Goal: Task Accomplishment & Management: Manage account settings

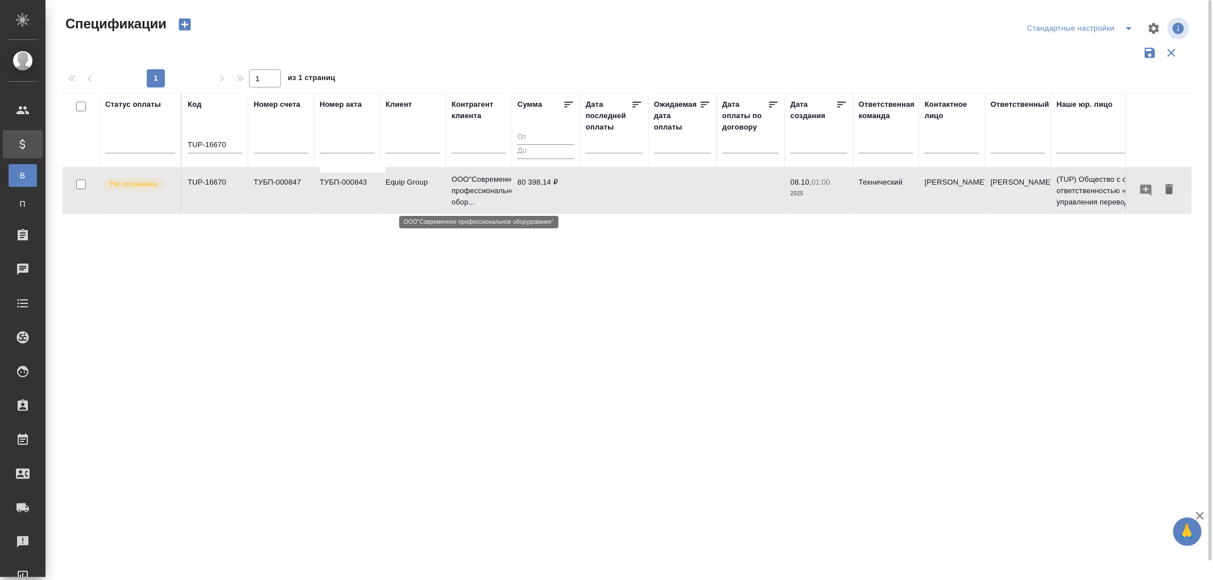
click at [497, 190] on p "ООО"Современное профессиональное обор..." at bounding box center [478, 191] width 55 height 34
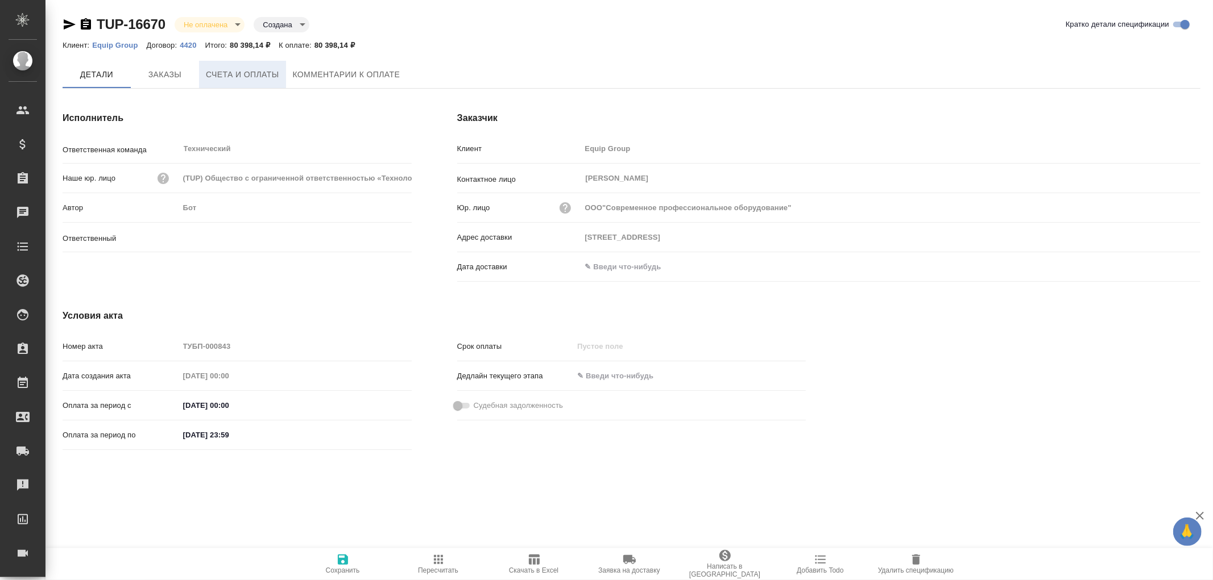
type input "[PERSON_NAME]"
click at [101, 43] on p "Equip Group" at bounding box center [119, 45] width 54 height 9
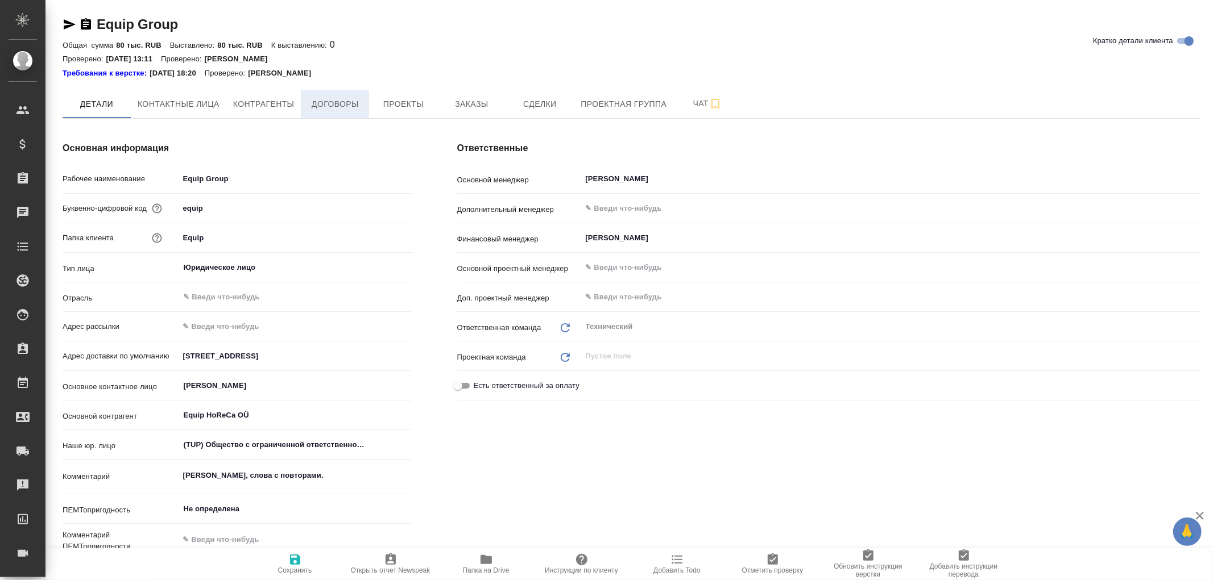
click at [325, 108] on span "Договоры" at bounding box center [335, 104] width 55 height 14
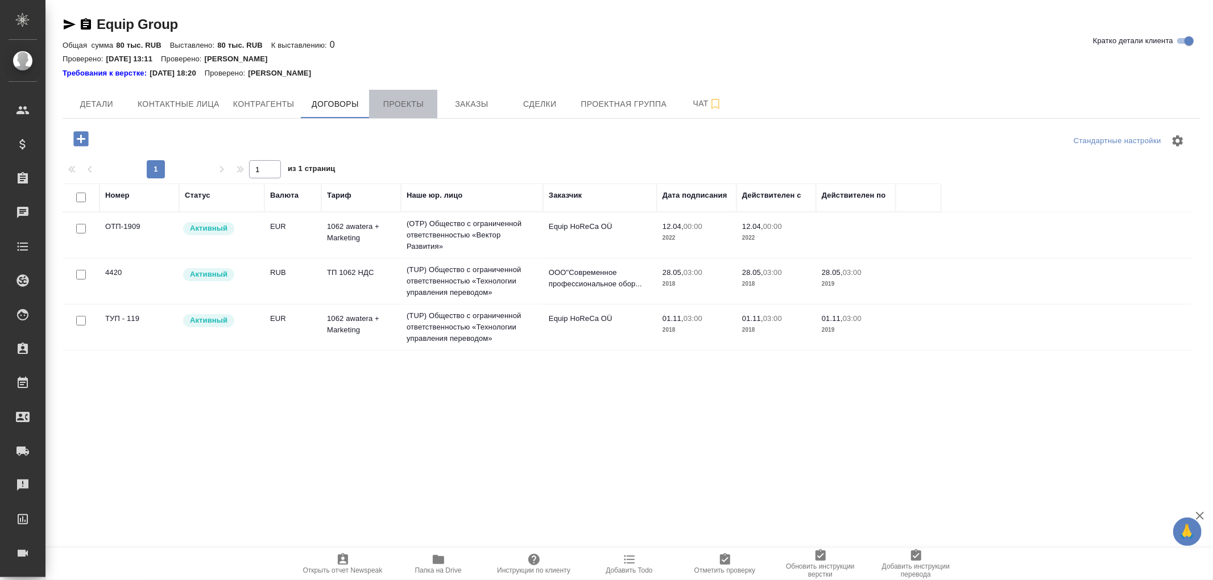
click at [419, 115] on button "Проекты" at bounding box center [403, 104] width 68 height 28
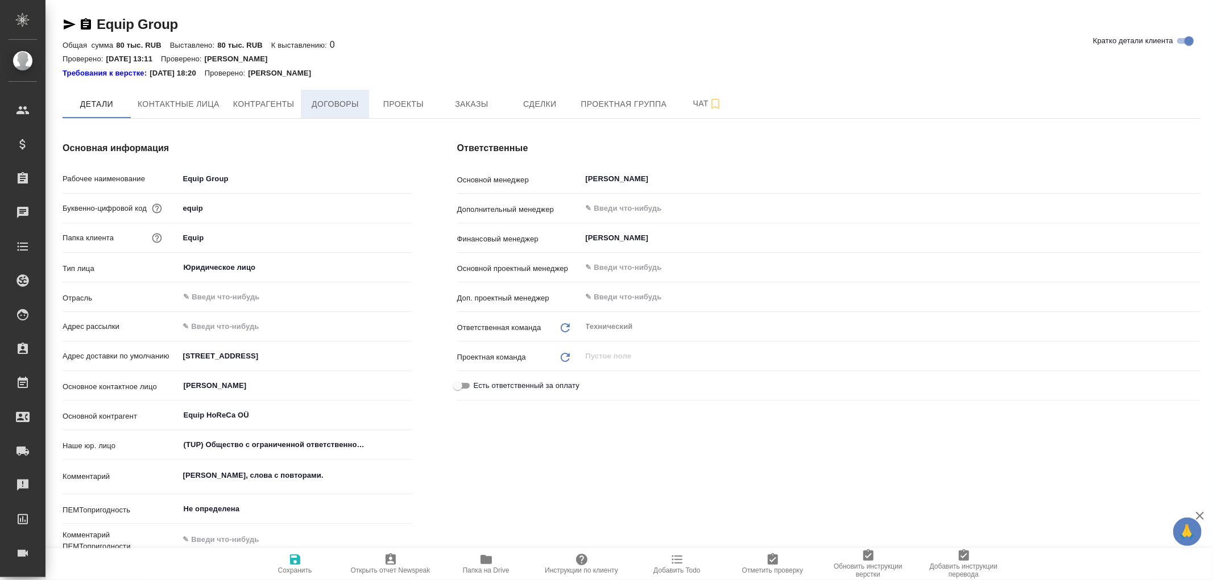
click at [319, 104] on span "Договоры" at bounding box center [335, 104] width 55 height 14
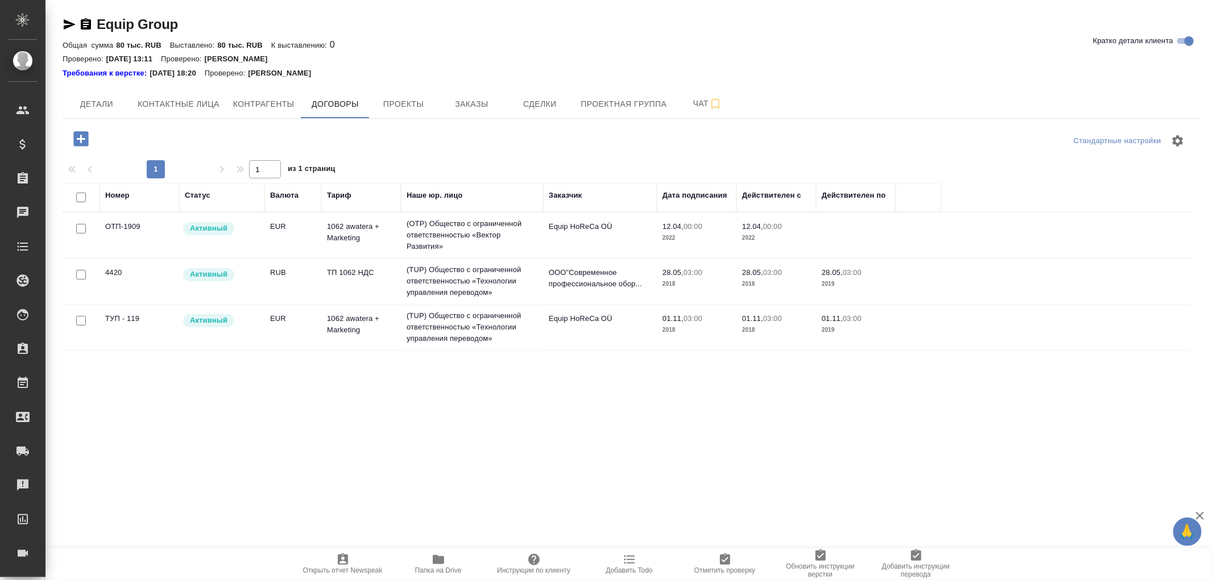
click at [441, 233] on td "(OTP) Общество с ограниченной ответственностью «Вектор Развития»" at bounding box center [472, 235] width 142 height 45
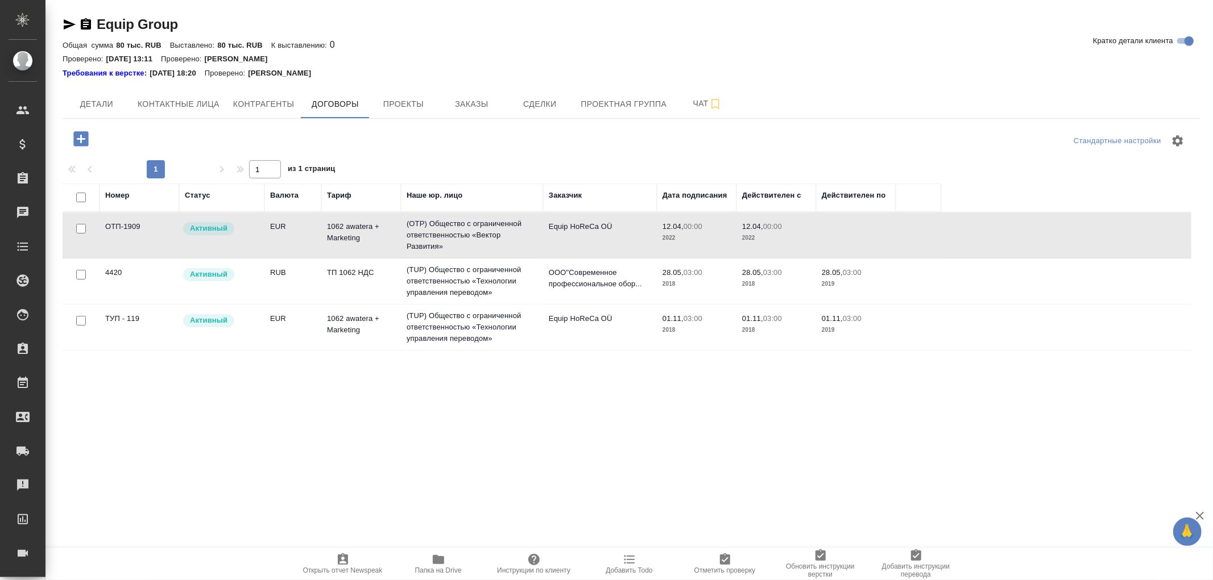
click at [441, 233] on td "(OTP) Общество с ограниченной ответственностью «Вектор Развития»" at bounding box center [472, 235] width 142 height 45
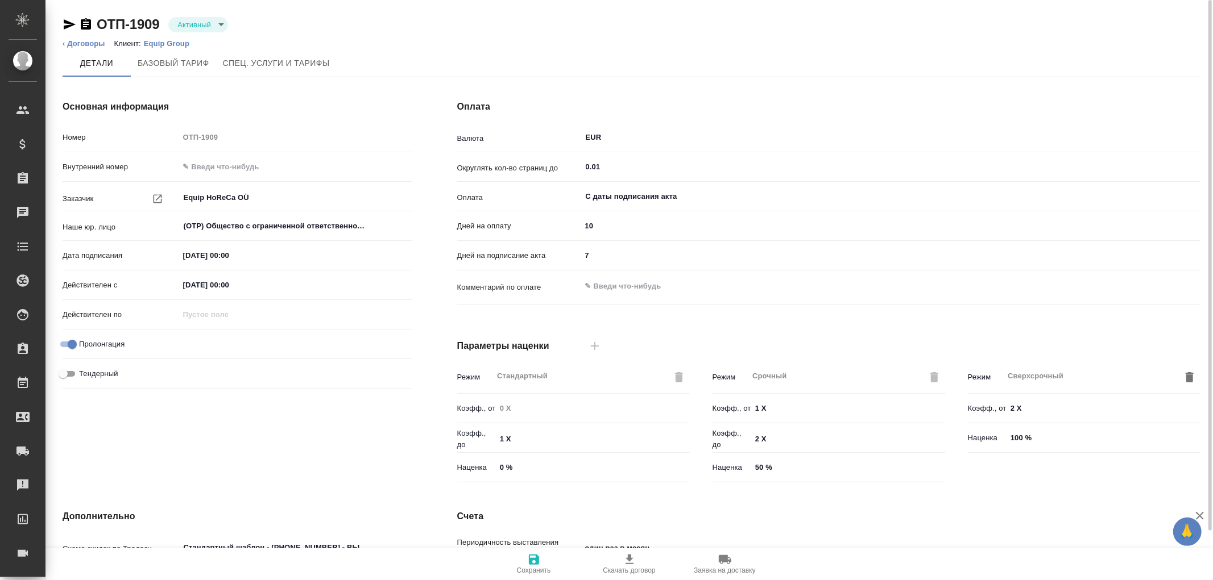
click at [209, 24] on body "🙏 .cls-1 fill:#fff; AWATERA Романенко Руфина r.romanenko Клиенты Спецификации З…" at bounding box center [606, 290] width 1213 height 580
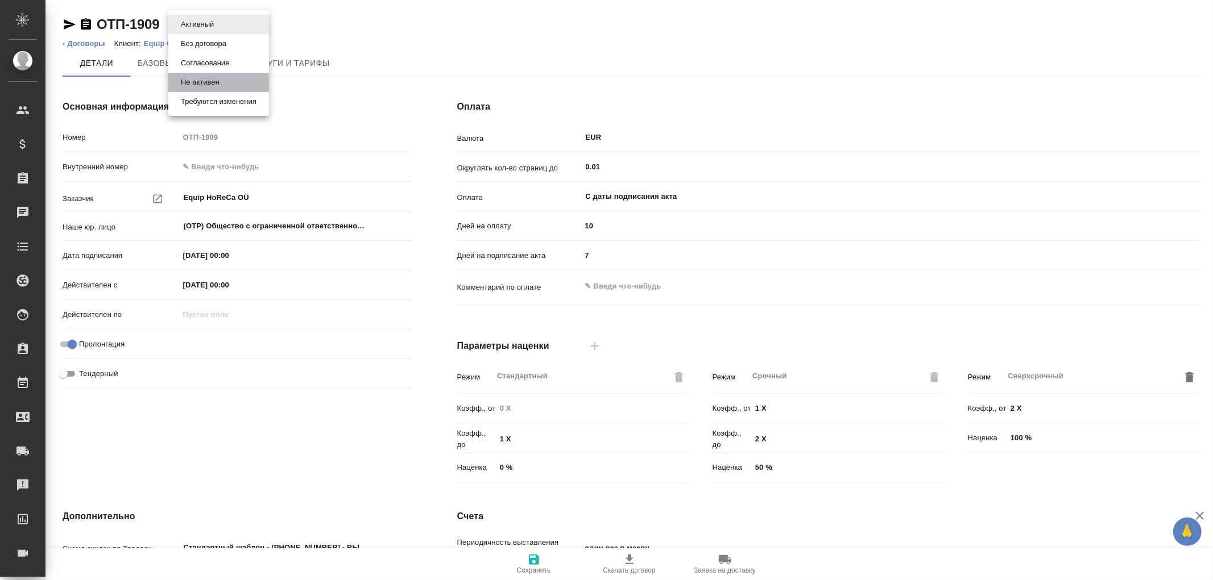
click at [202, 83] on button "Не активен" at bounding box center [199, 82] width 45 height 13
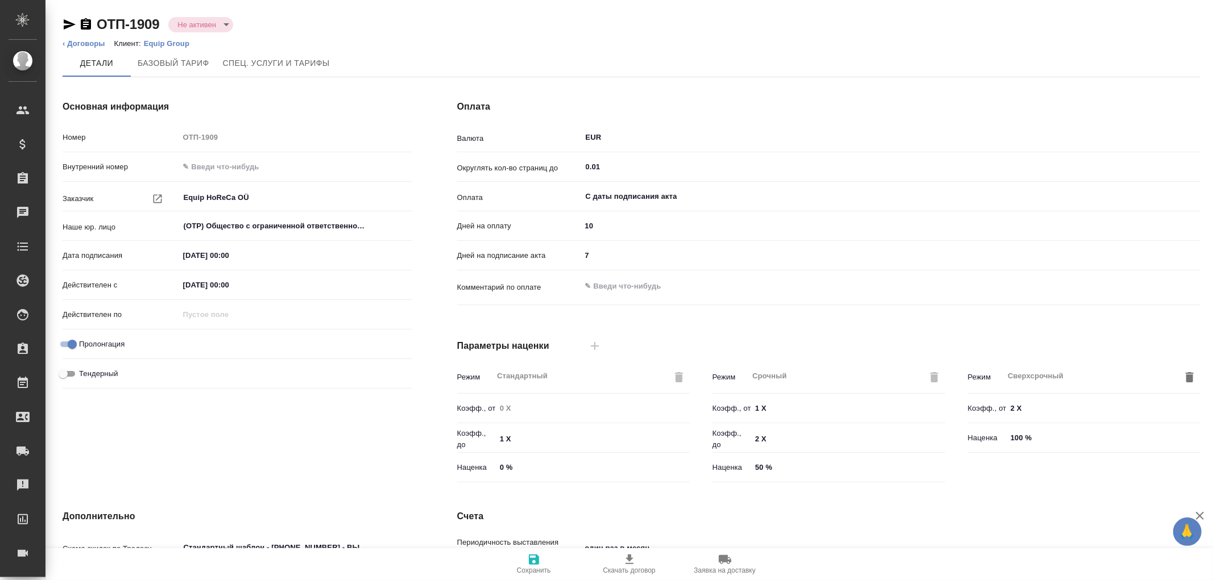
type input "1062 awatera + Marketing"
click at [533, 562] on icon "button" at bounding box center [534, 560] width 14 height 14
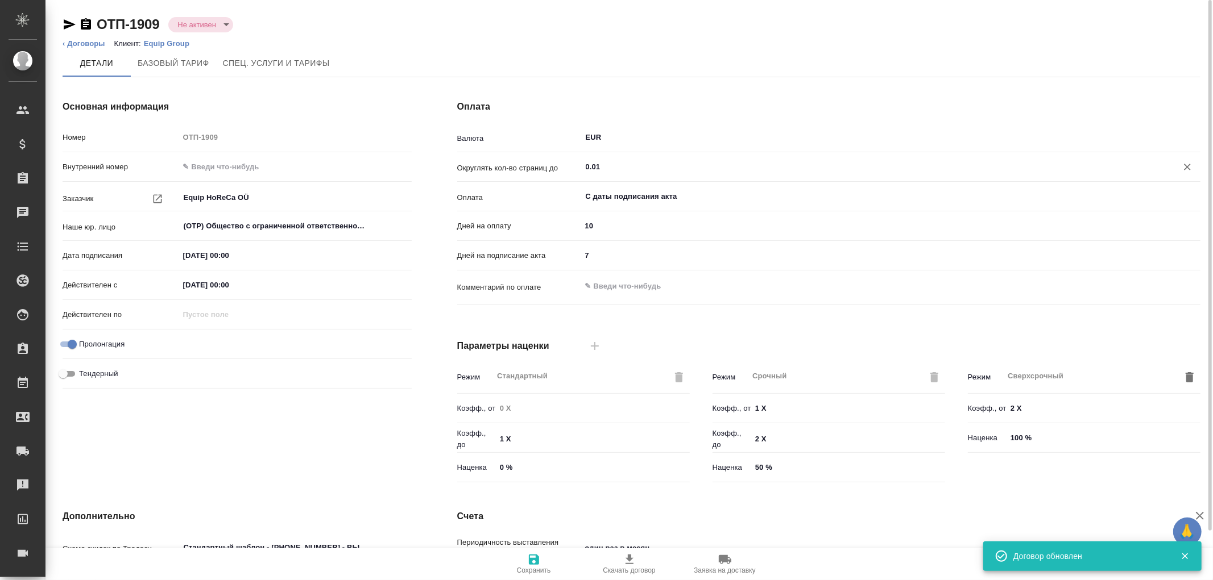
type input "1062 awatera + Marketing"
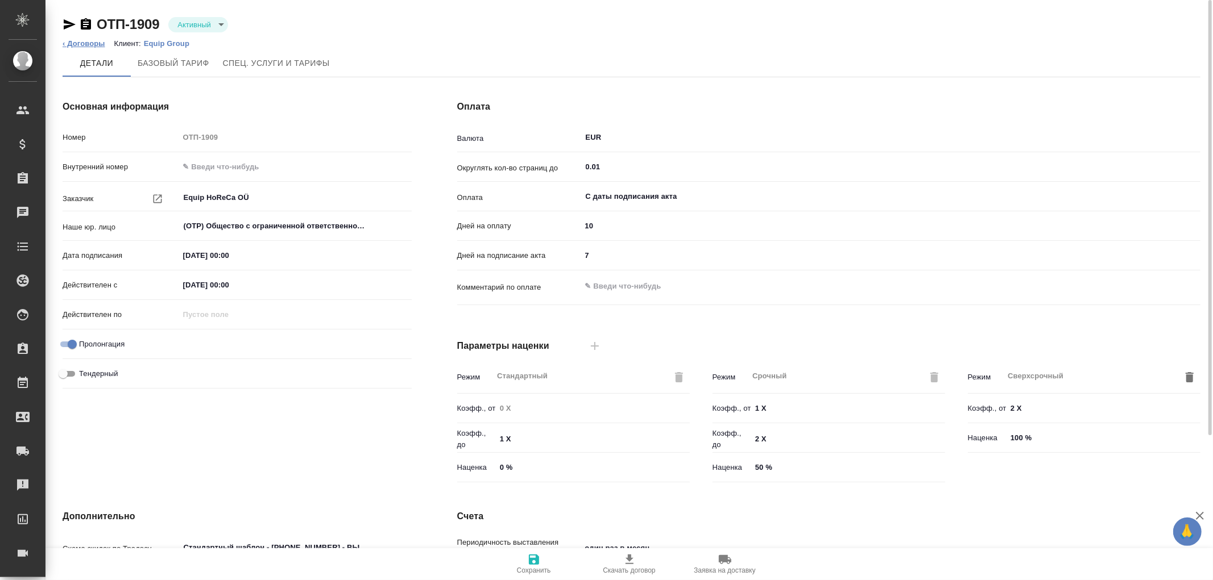
click at [82, 44] on link "‹ Договоры" at bounding box center [84, 43] width 43 height 9
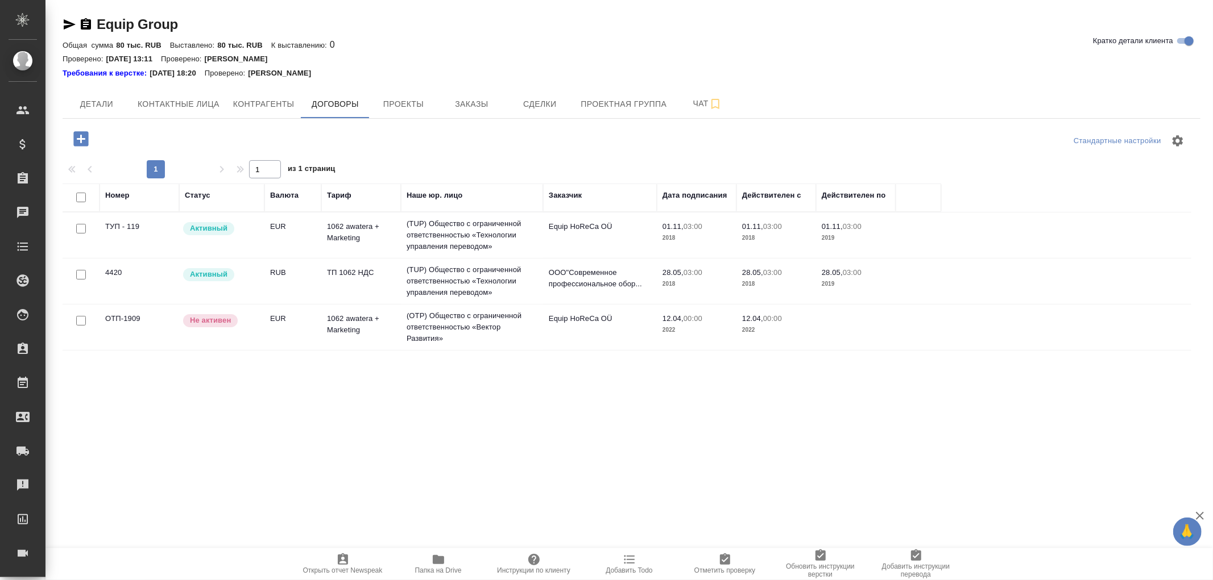
drag, startPoint x: 459, startPoint y: 230, endPoint x: 441, endPoint y: 243, distance: 22.1
click at [441, 243] on td "(TUP) Общество с ограниченной ответственностью «Технологии управления переводом»" at bounding box center [472, 235] width 142 height 45
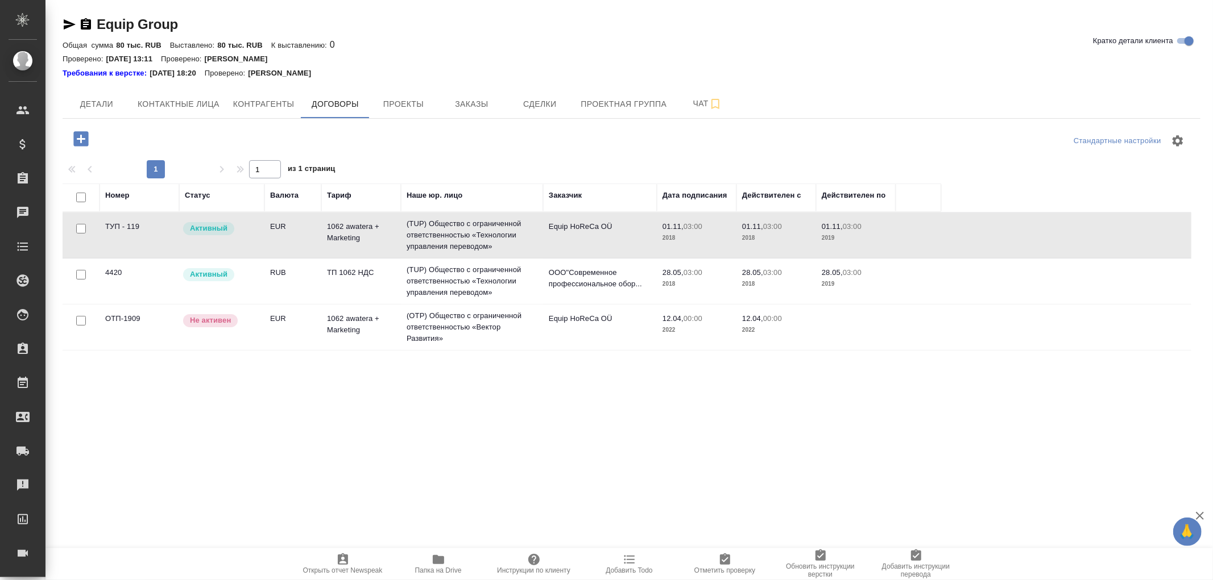
click at [464, 226] on td "(TUP) Общество с ограниченной ответственностью «Технологии управления переводом»" at bounding box center [472, 235] width 142 height 45
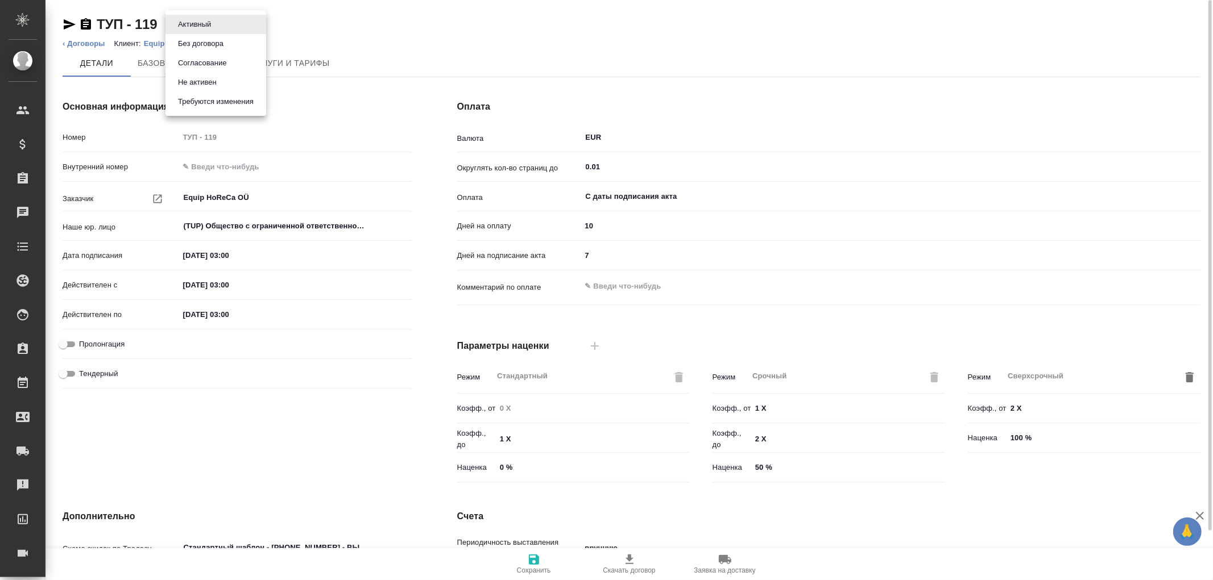
click at [202, 26] on body "🙏 .cls-1 fill:#fff; AWATERA Романенко Руфина r.romanenko Клиенты Спецификации З…" at bounding box center [606, 290] width 1213 height 580
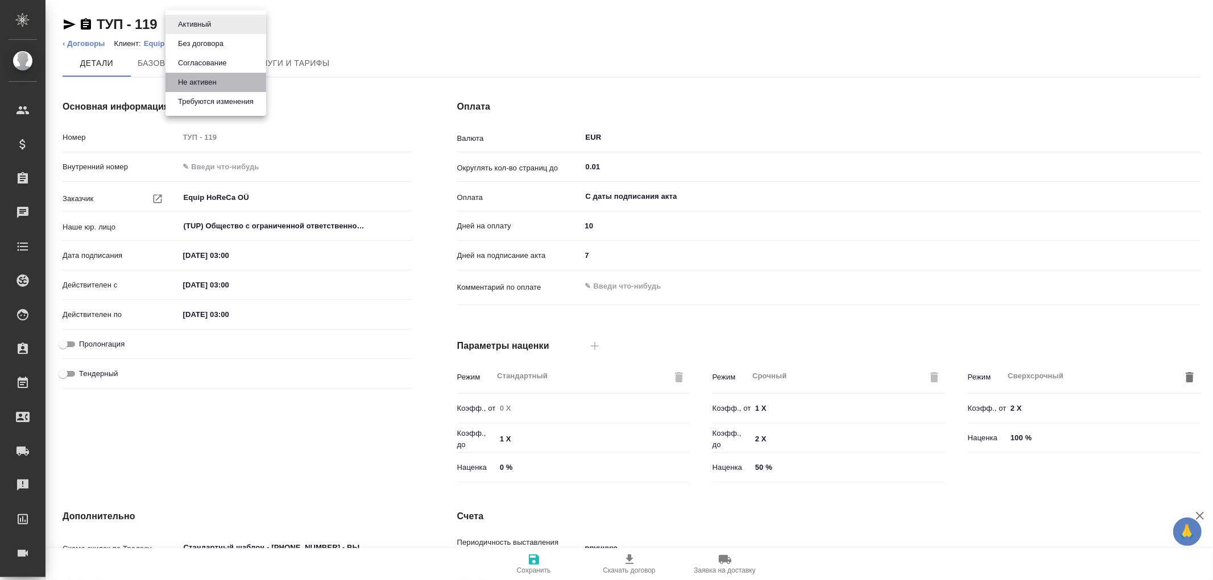
click at [202, 78] on button "Не активен" at bounding box center [197, 82] width 45 height 13
click at [523, 559] on span "Сохранить" at bounding box center [534, 564] width 82 height 22
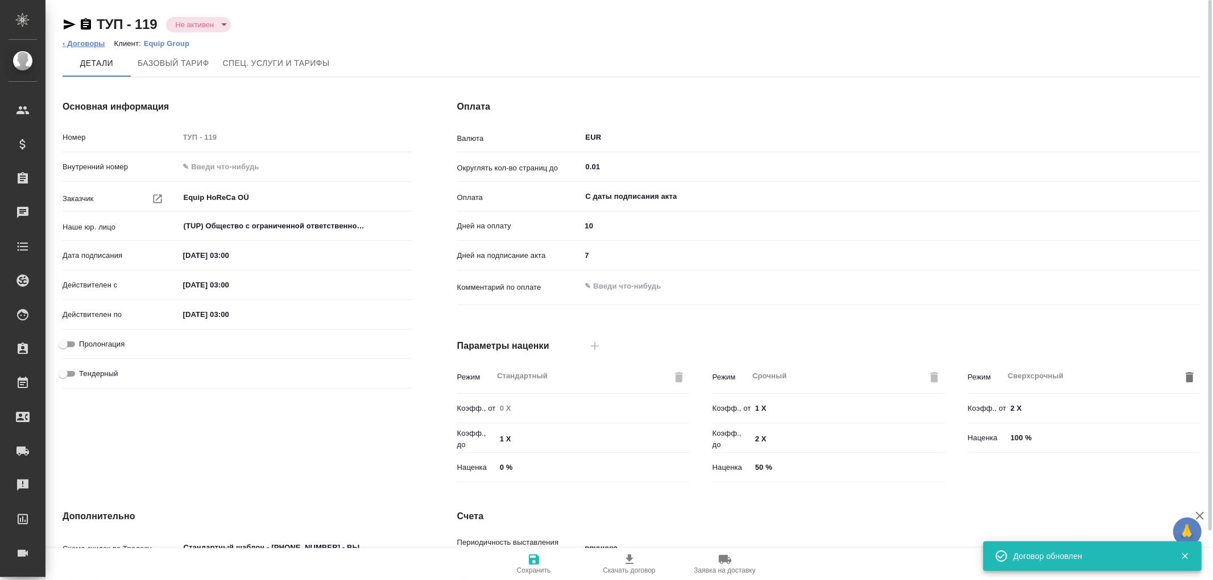
click at [83, 46] on link "‹ Договоры" at bounding box center [84, 43] width 43 height 9
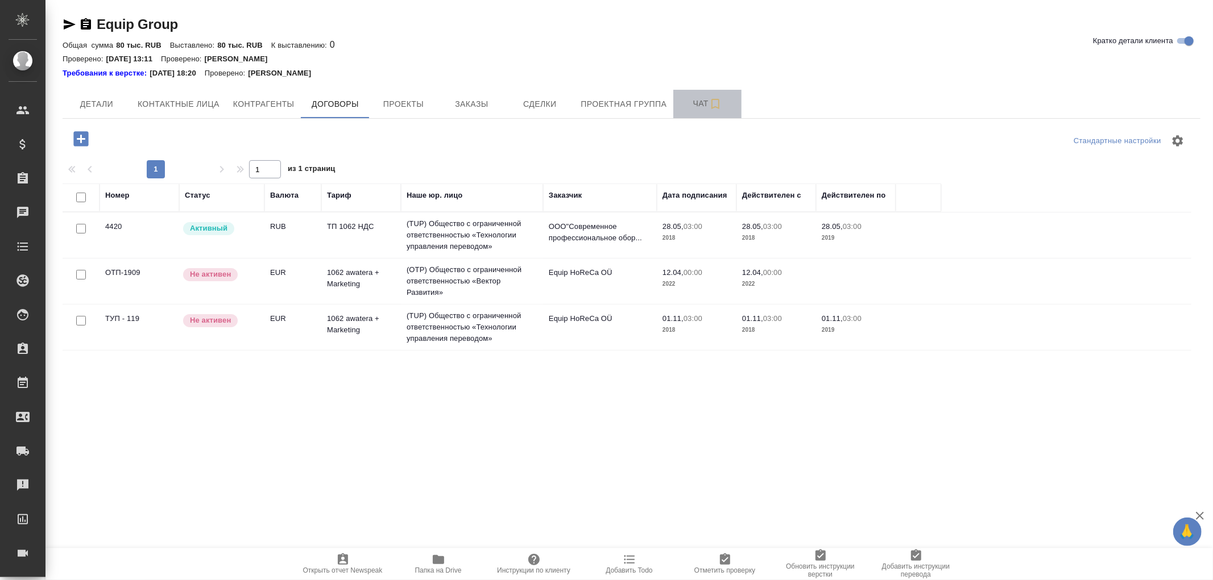
click at [702, 97] on span "Чат" at bounding box center [707, 104] width 55 height 14
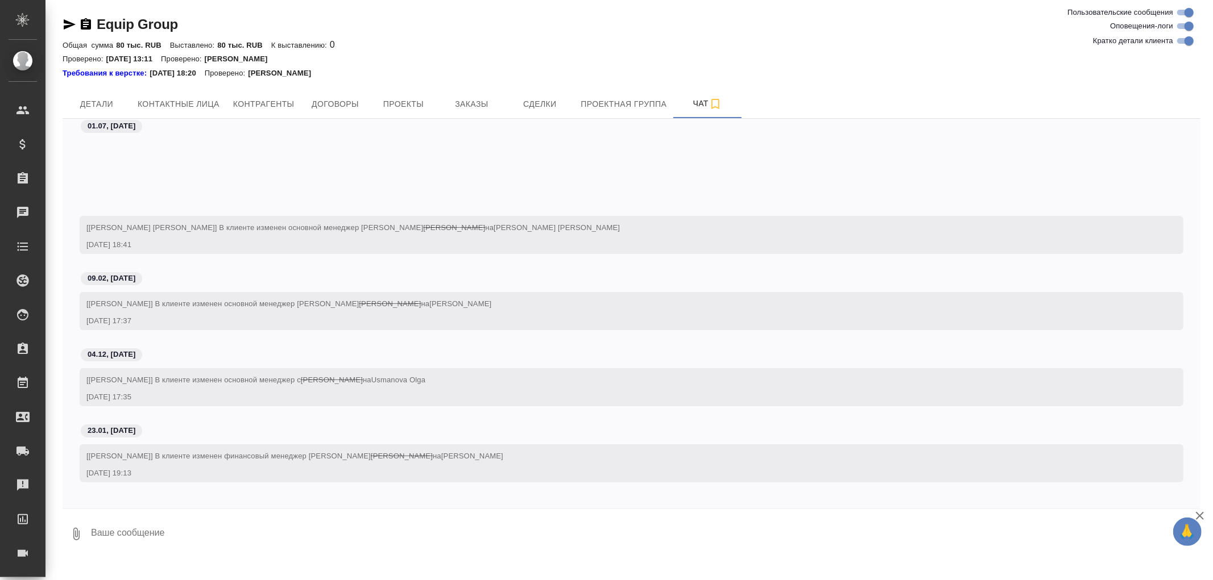
scroll to position [139, 0]
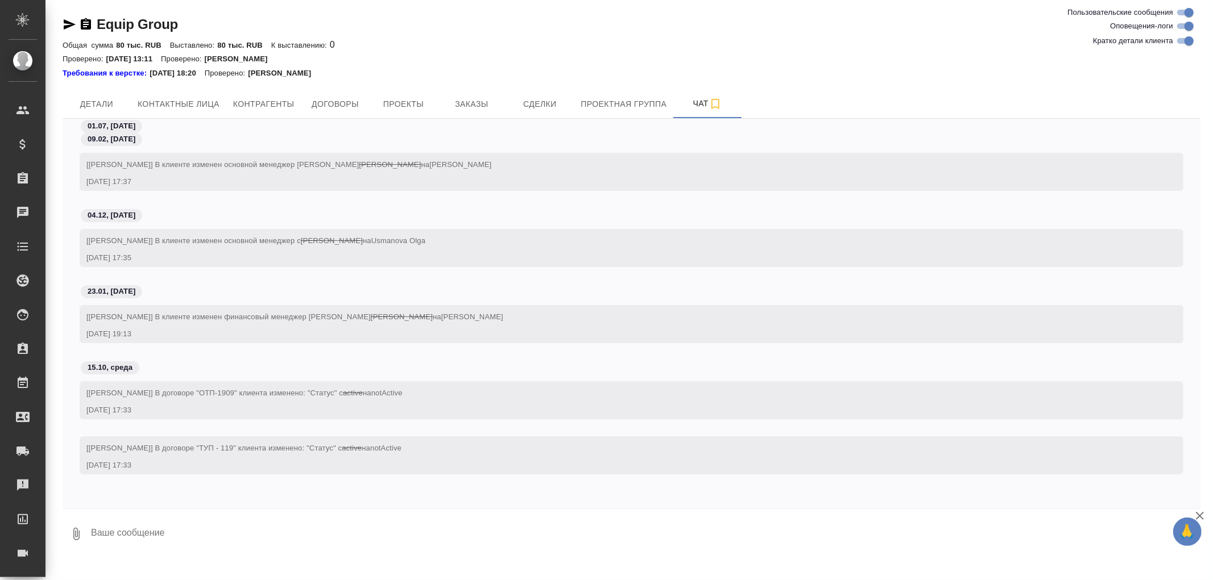
click at [238, 522] on textarea at bounding box center [645, 534] width 1110 height 39
click at [258, 533] on textarea "Смена статусов согласована с Олей Усановой" at bounding box center [636, 534] width 1092 height 39
type textarea "Смена статусов согласована с Олей Усм ановой"
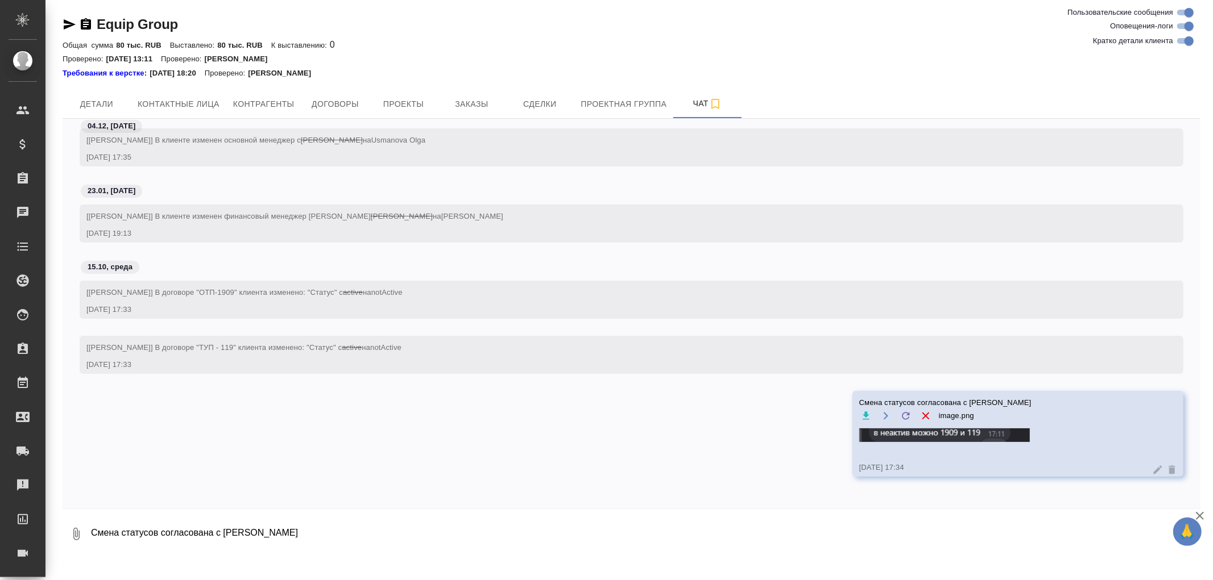
click at [1154, 474] on icon at bounding box center [1158, 470] width 9 height 9
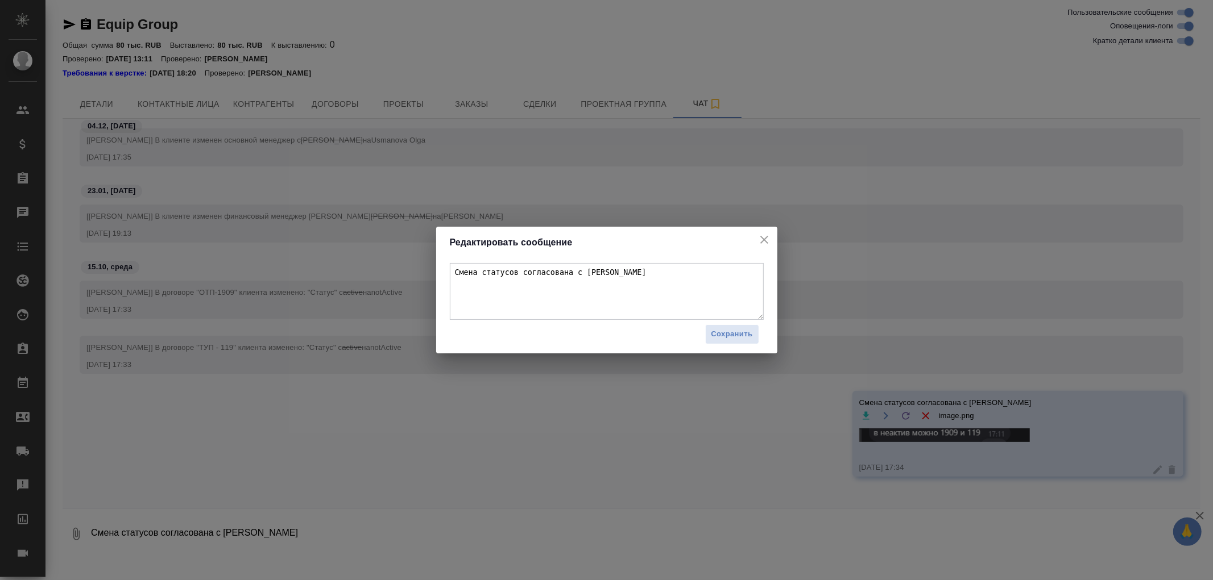
click at [456, 281] on textarea "Смена статусов согласована с Олей Усм ановой" at bounding box center [607, 291] width 314 height 57
type textarea "Смена статусов согласована с Олей Усмановой"
click at [735, 334] on span "Сохранить" at bounding box center [732, 334] width 42 height 13
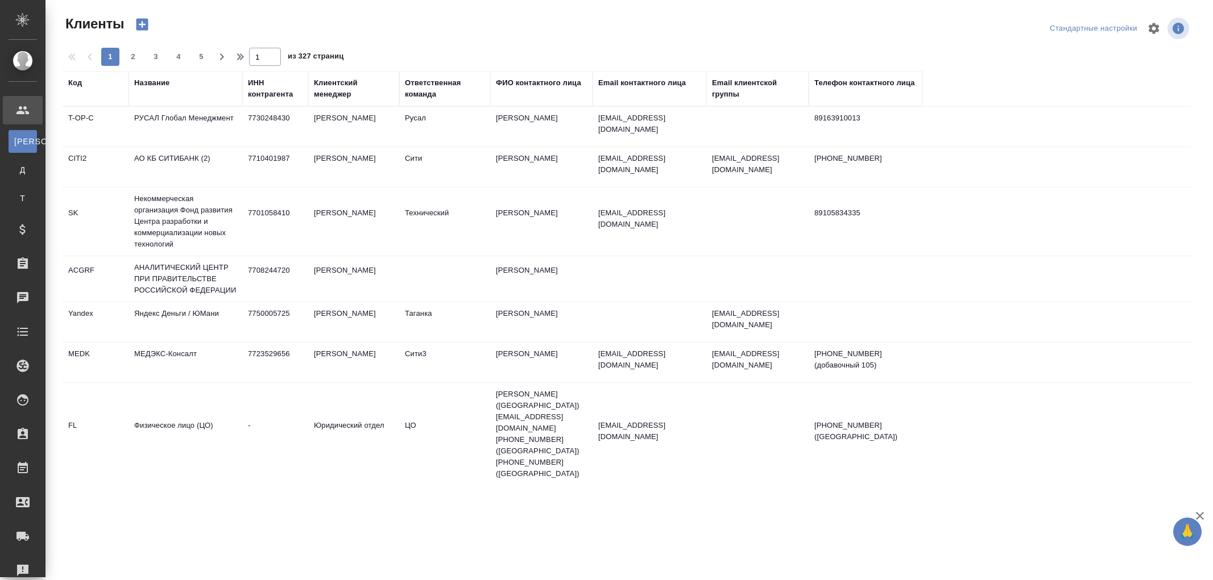
select select "RU"
click at [154, 86] on div "Название" at bounding box center [151, 82] width 35 height 11
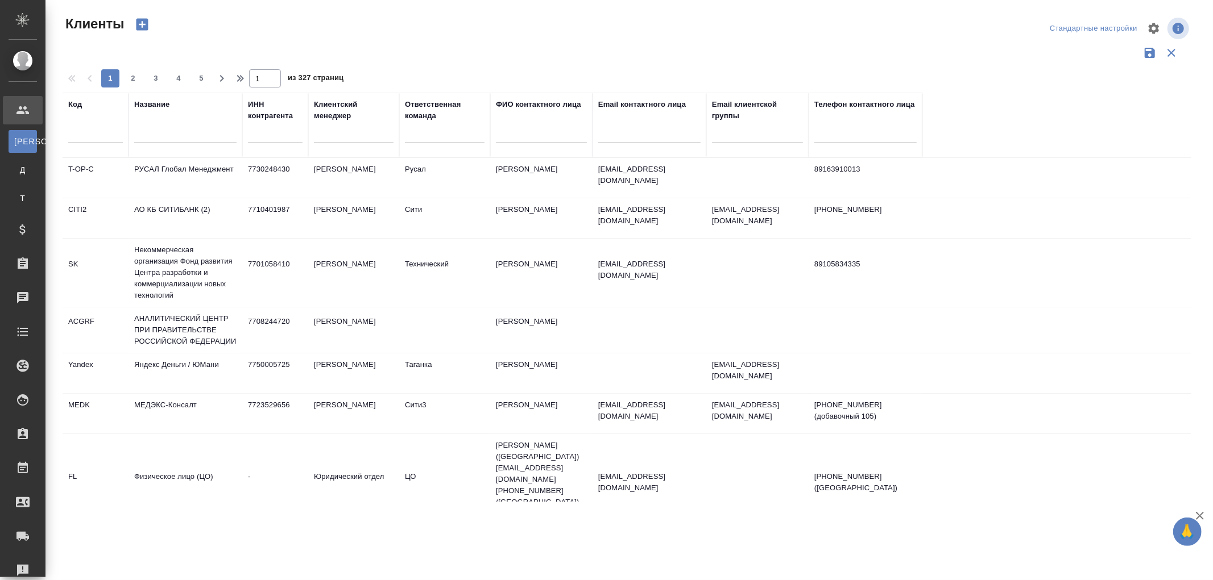
click at [155, 135] on input "text" at bounding box center [185, 136] width 102 height 14
paste input "Контекстные Технологии"
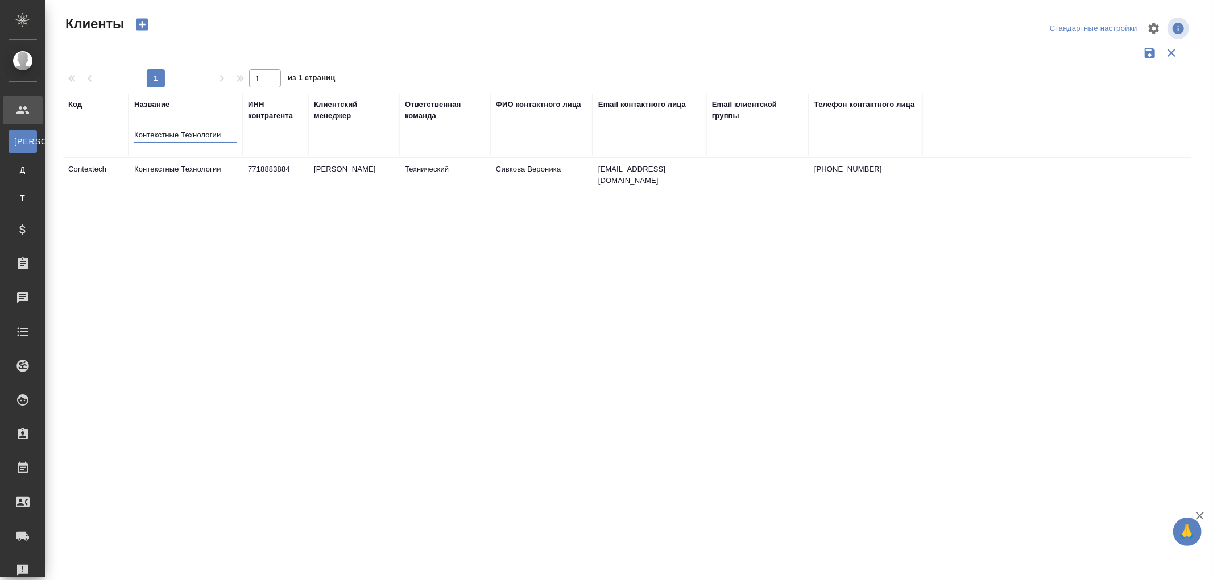
click at [137, 175] on td "Контекстные Технологии" at bounding box center [185, 178] width 114 height 40
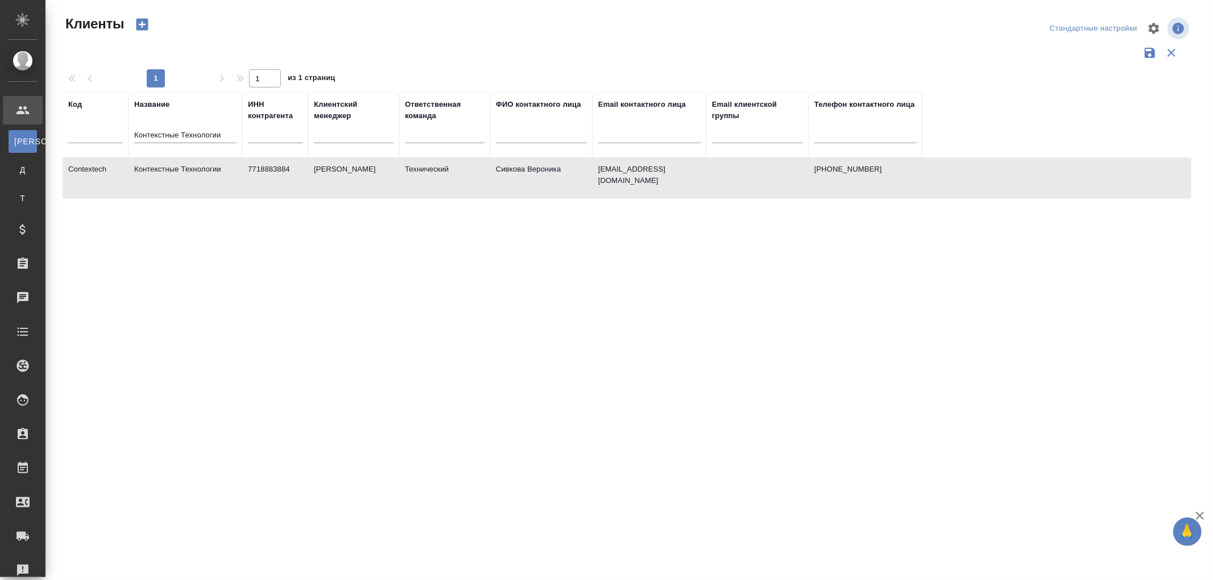
click at [137, 175] on td "Контекстные Технологии" at bounding box center [185, 178] width 114 height 40
drag, startPoint x: 229, startPoint y: 132, endPoint x: 132, endPoint y: 118, distance: 97.6
click at [132, 118] on th "Название Контекстные Технологии" at bounding box center [185, 125] width 114 height 65
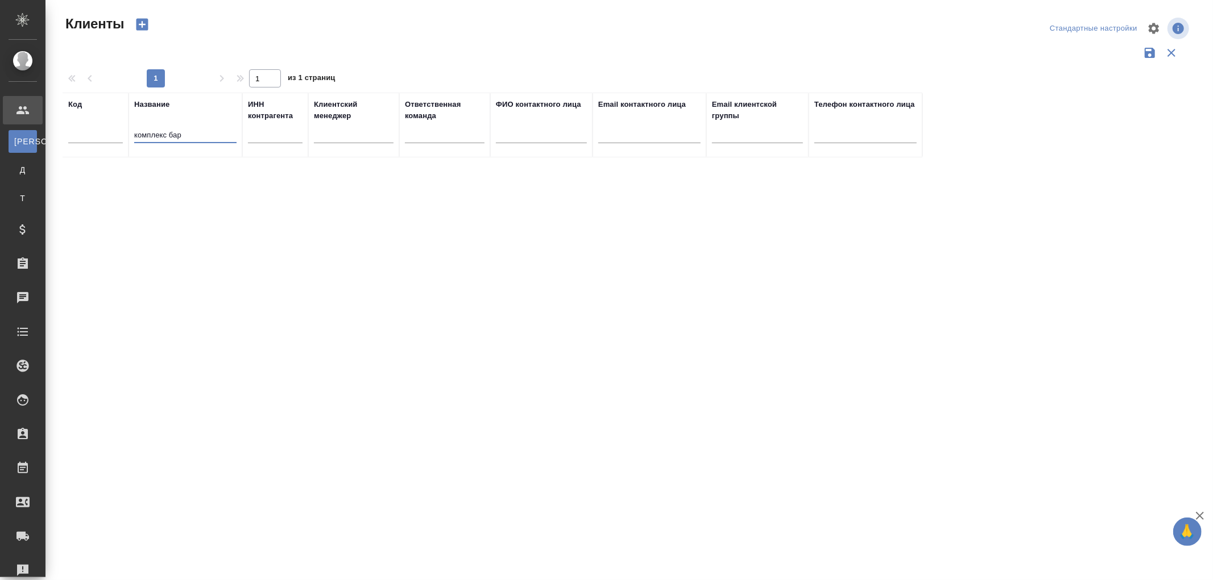
type input "комплекс бар"
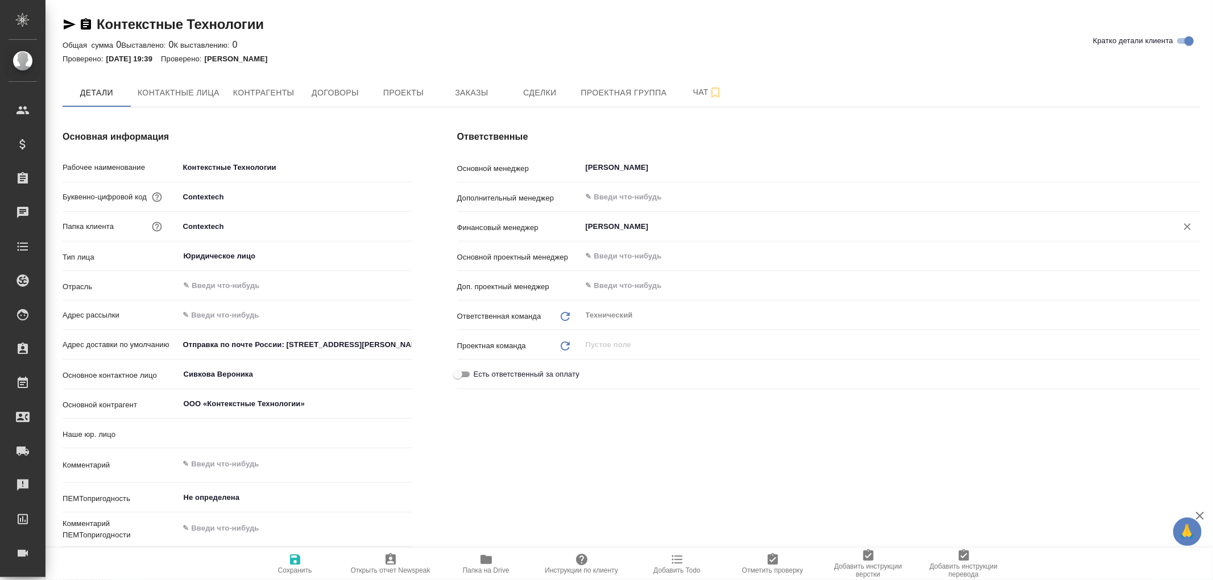
click at [624, 228] on input "Воробьёва Екатерина" at bounding box center [871, 227] width 574 height 14
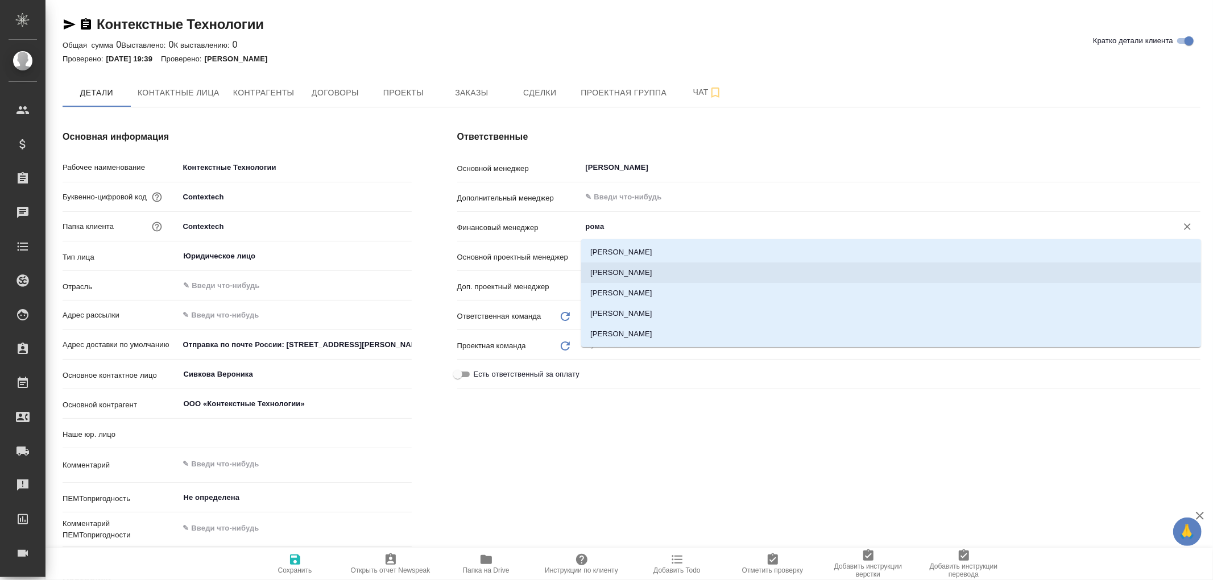
click at [640, 271] on li "Романенко Руфина" at bounding box center [891, 273] width 620 height 20
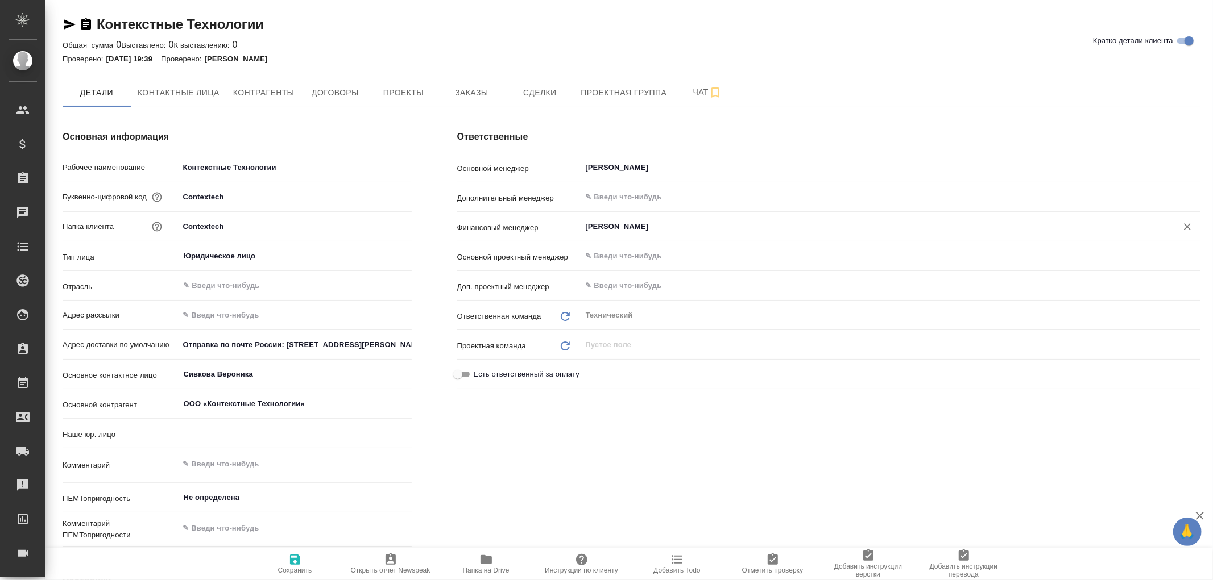
type input "Романенко Руфина"
click at [296, 560] on icon "button" at bounding box center [295, 560] width 10 height 10
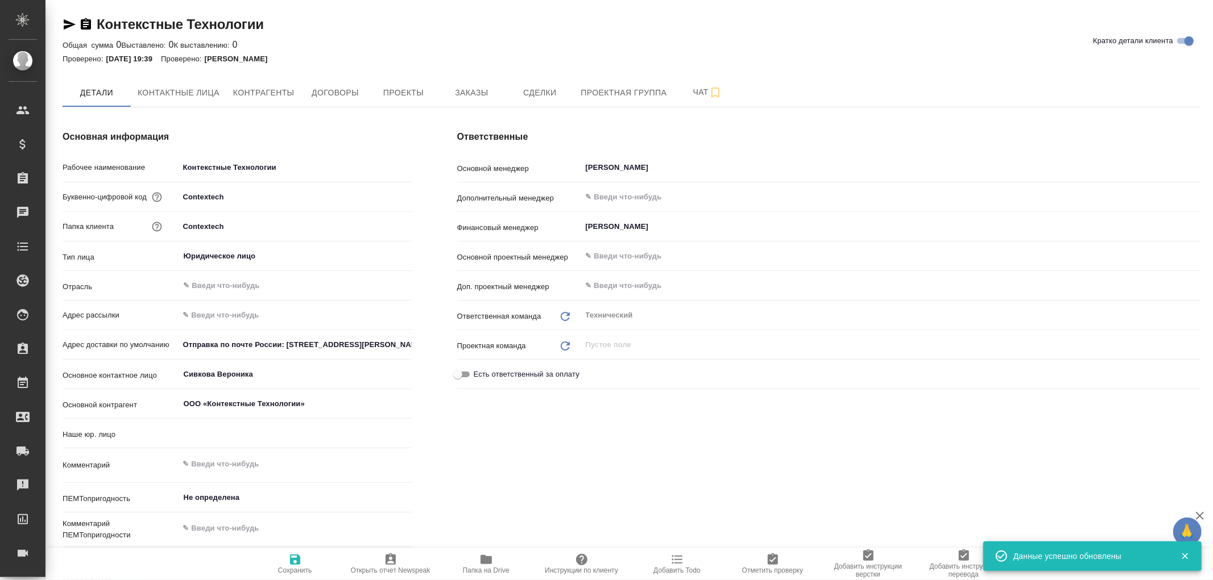
click at [296, 560] on icon "button" at bounding box center [295, 560] width 10 height 10
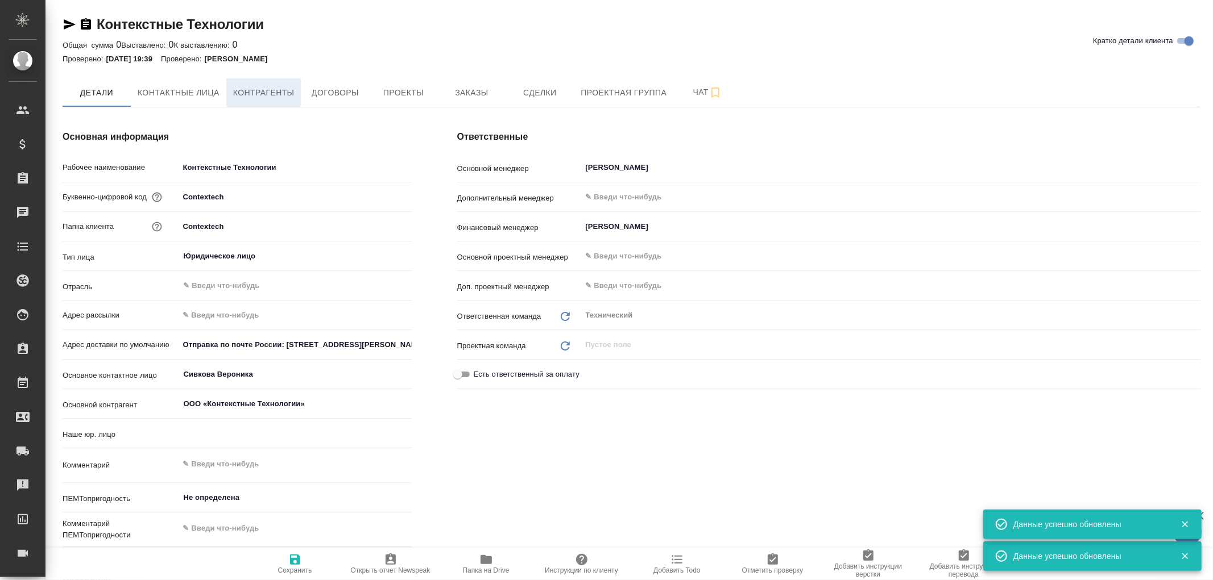
click at [276, 95] on span "Контрагенты" at bounding box center [263, 93] width 61 height 14
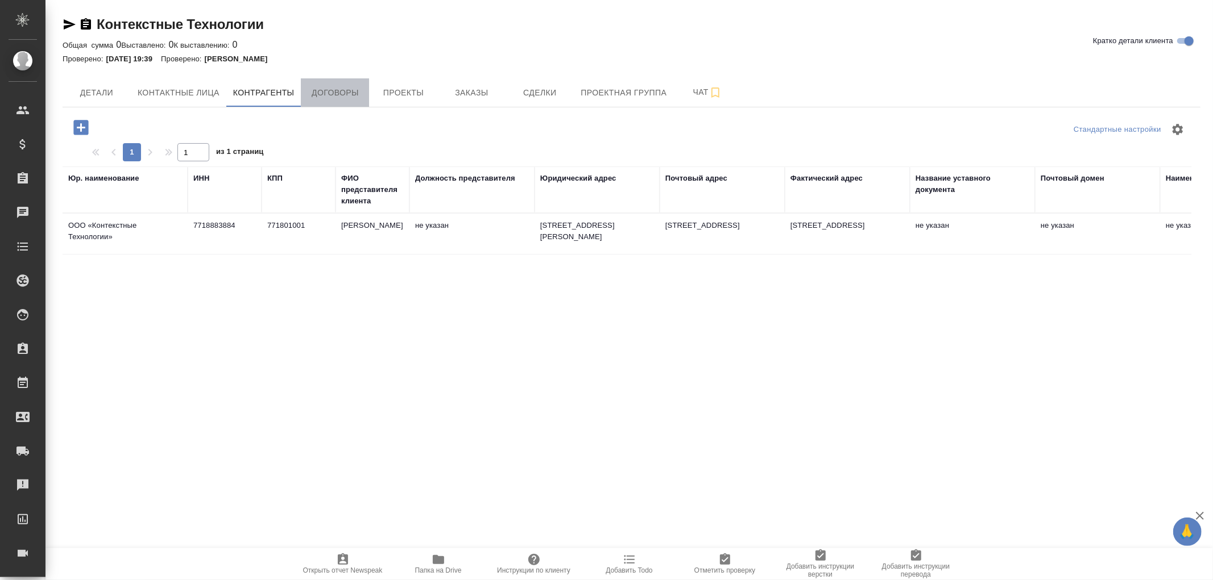
click at [331, 99] on button "Договоры" at bounding box center [335, 92] width 68 height 28
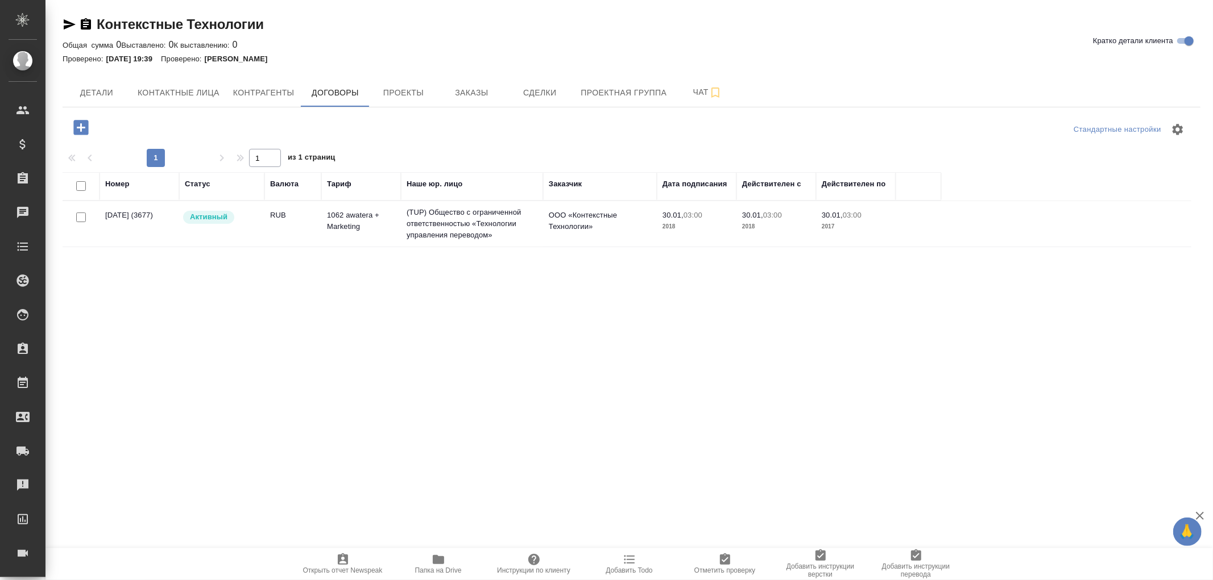
click at [490, 217] on td "(TUP) Общество с ограниченной ответственностью «Технологии управления переводом»" at bounding box center [472, 223] width 142 height 45
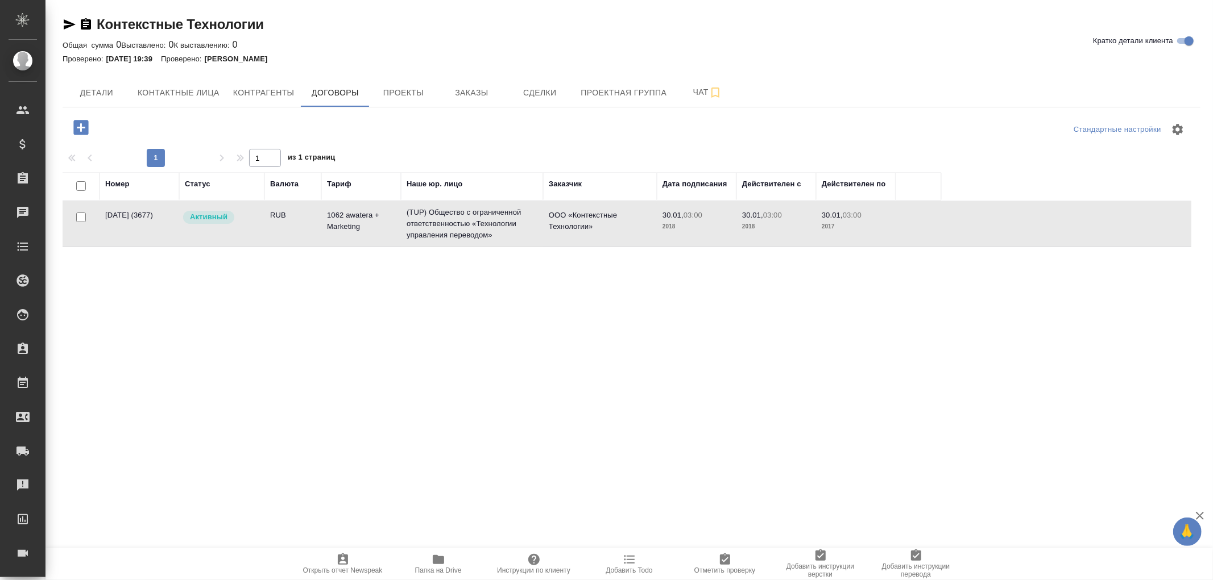
click at [490, 217] on td "(TUP) Общество с ограниченной ответственностью «Технологии управления переводом»" at bounding box center [472, 223] width 142 height 45
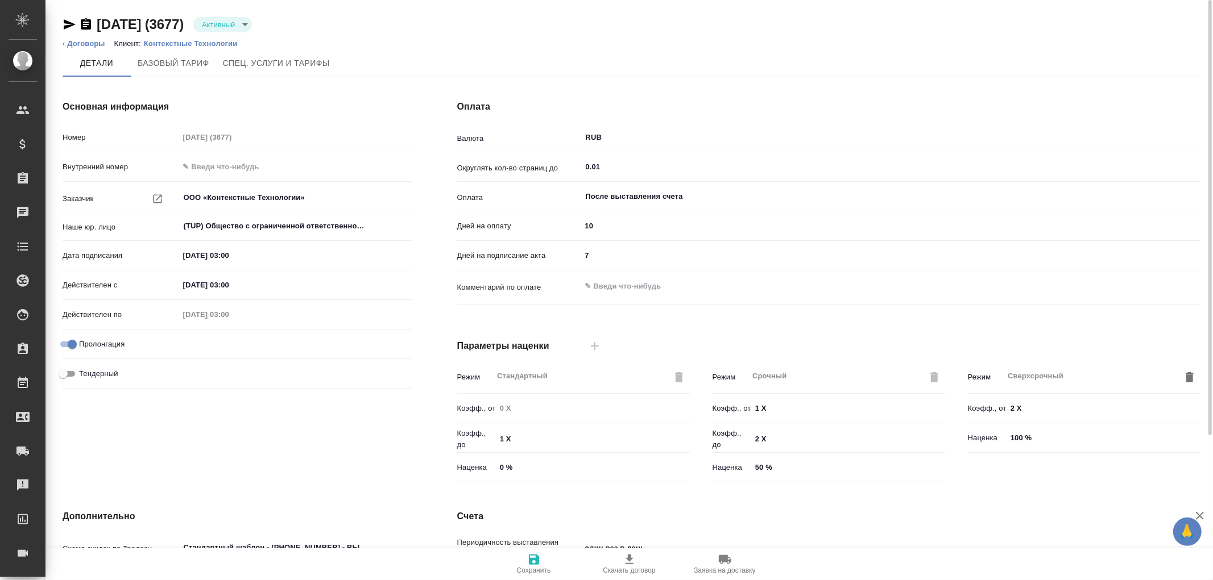
click at [171, 45] on p "Контекстные Технологии" at bounding box center [195, 43] width 102 height 9
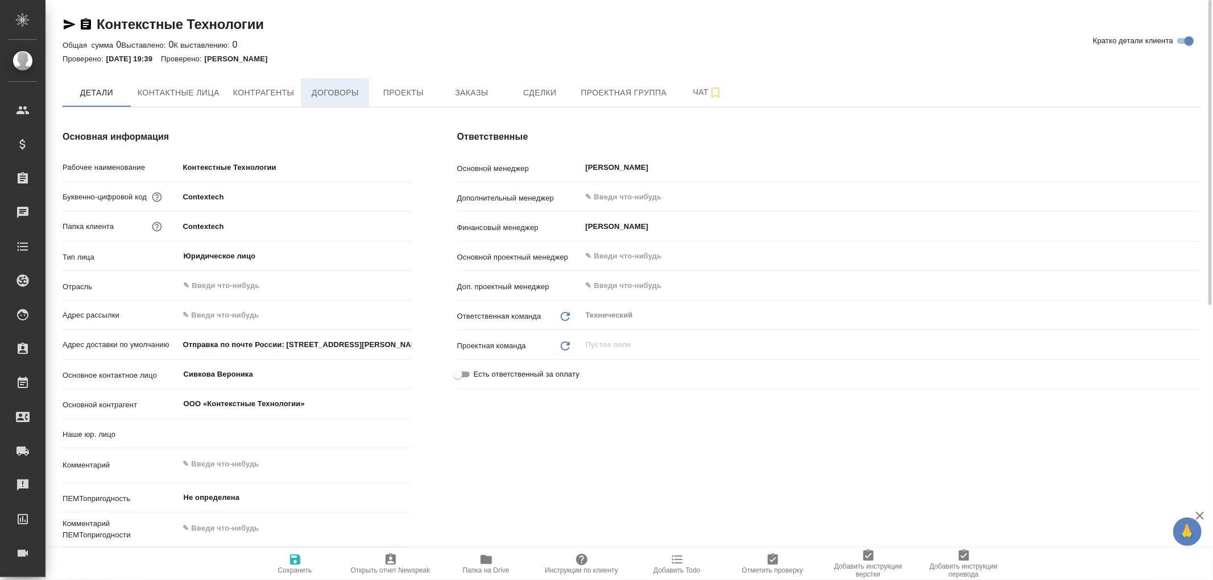
click at [325, 87] on span "Договоры" at bounding box center [335, 93] width 55 height 14
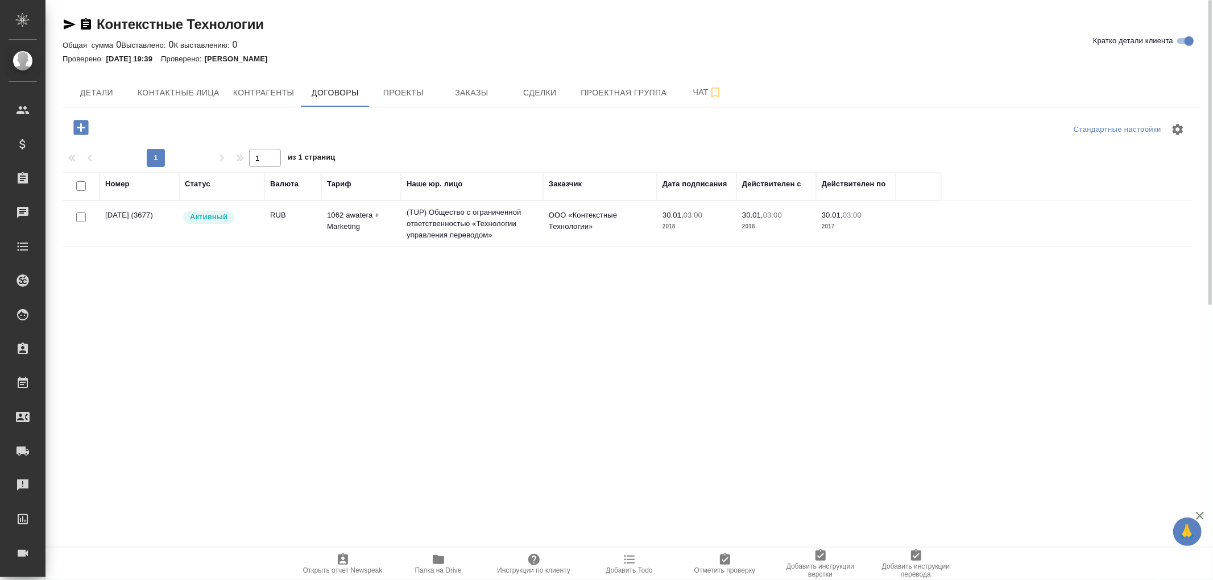
click at [468, 223] on td "(TUP) Общество с ограниченной ответственностью «Технологии управления переводом»" at bounding box center [472, 223] width 142 height 45
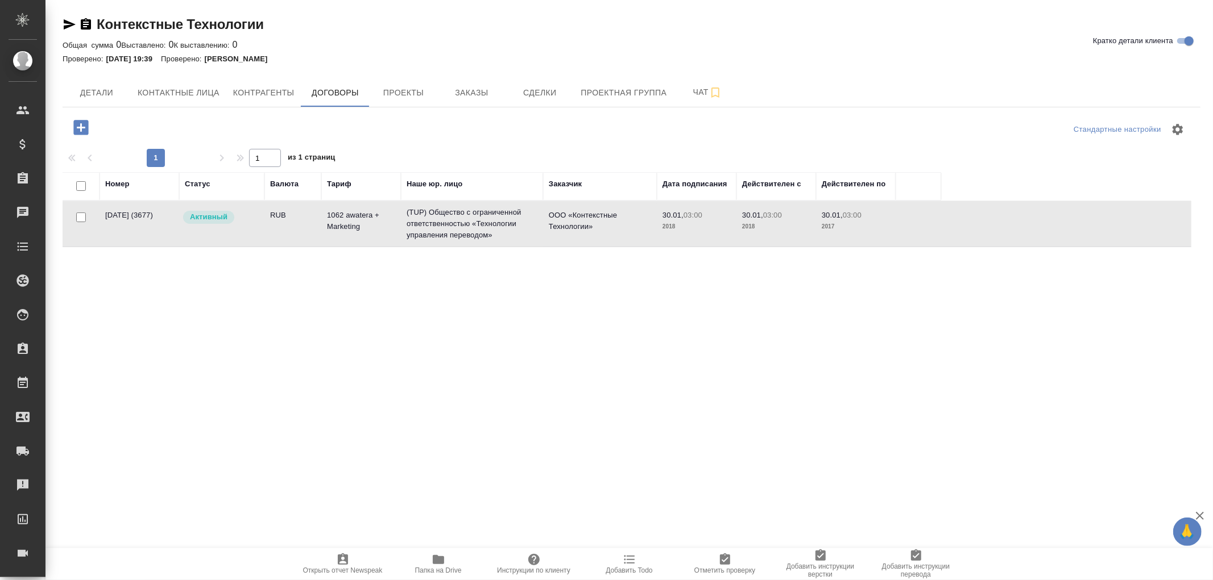
click at [442, 544] on div ".cls-1 fill:#fff; AWATERA [PERSON_NAME]romanenko Клиенты Спецификации Заказы 0 …" at bounding box center [606, 290] width 1213 height 580
click at [436, 560] on icon "button" at bounding box center [438, 559] width 11 height 9
